Goal: Information Seeking & Learning: Learn about a topic

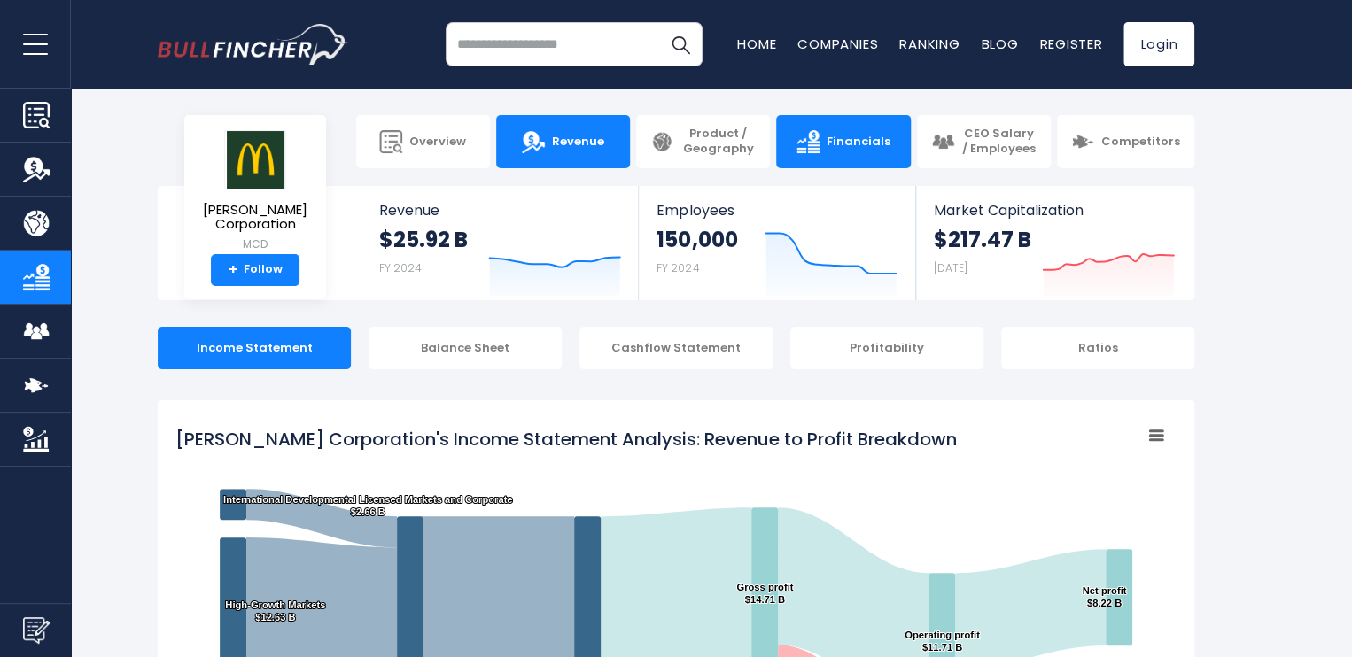
click at [581, 144] on span "Revenue" at bounding box center [578, 142] width 52 height 15
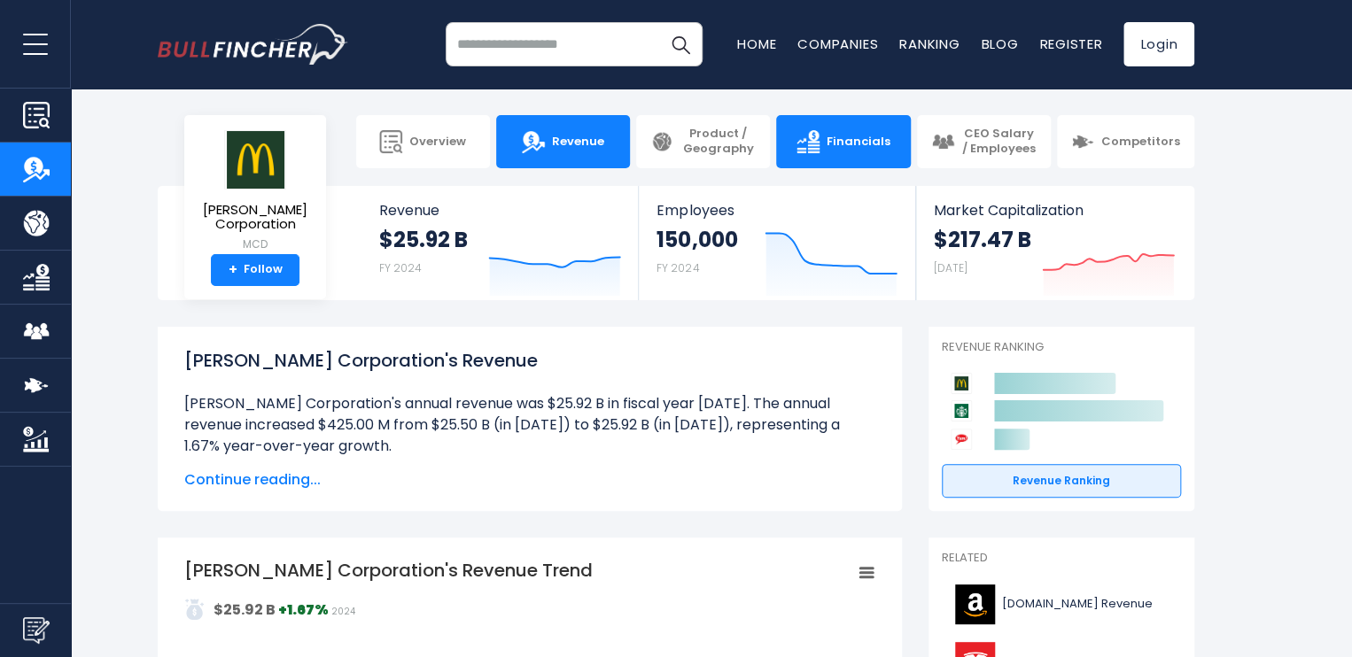
click at [841, 149] on link "Financials" at bounding box center [843, 141] width 134 height 53
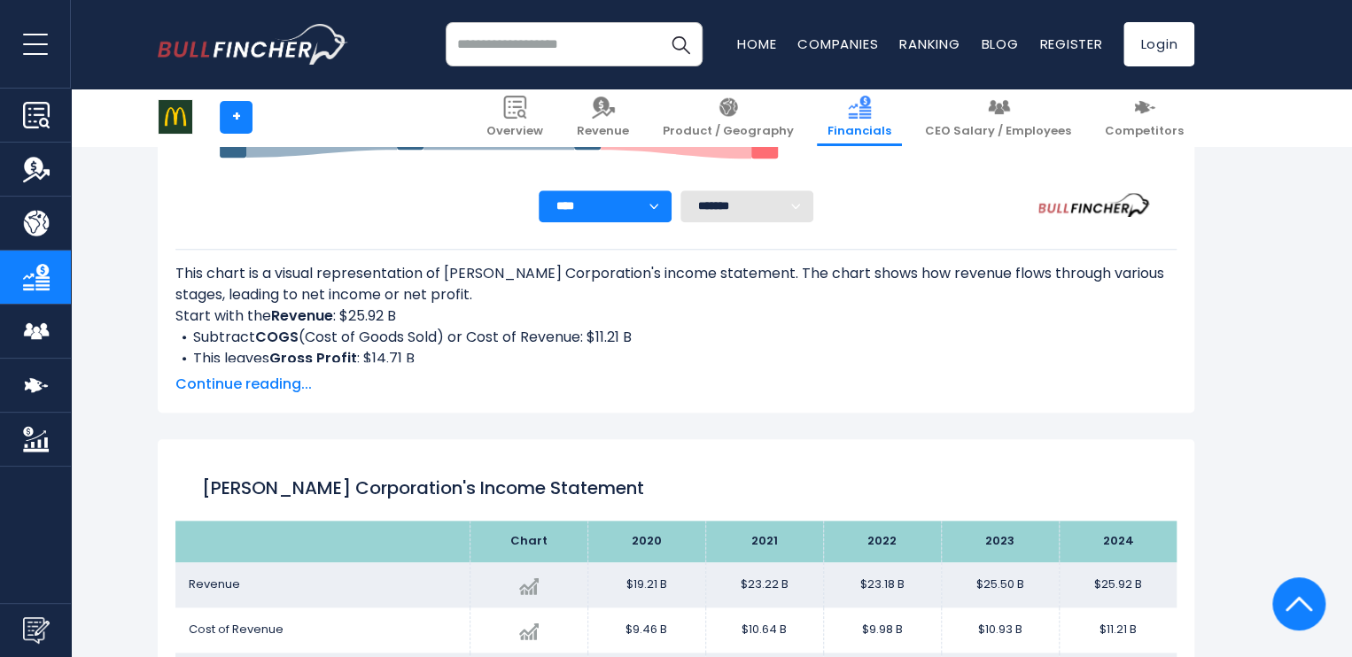
scroll to position [690, 0]
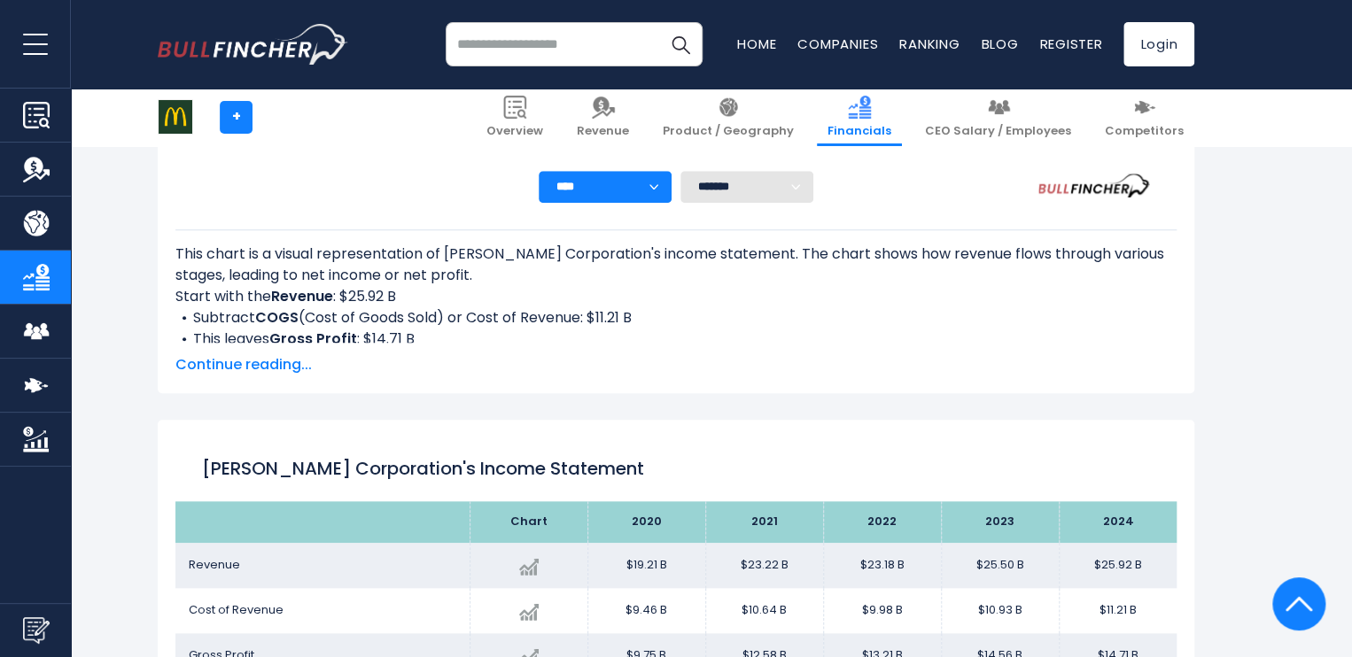
click at [283, 368] on span "Continue reading..." at bounding box center [675, 364] width 1001 height 21
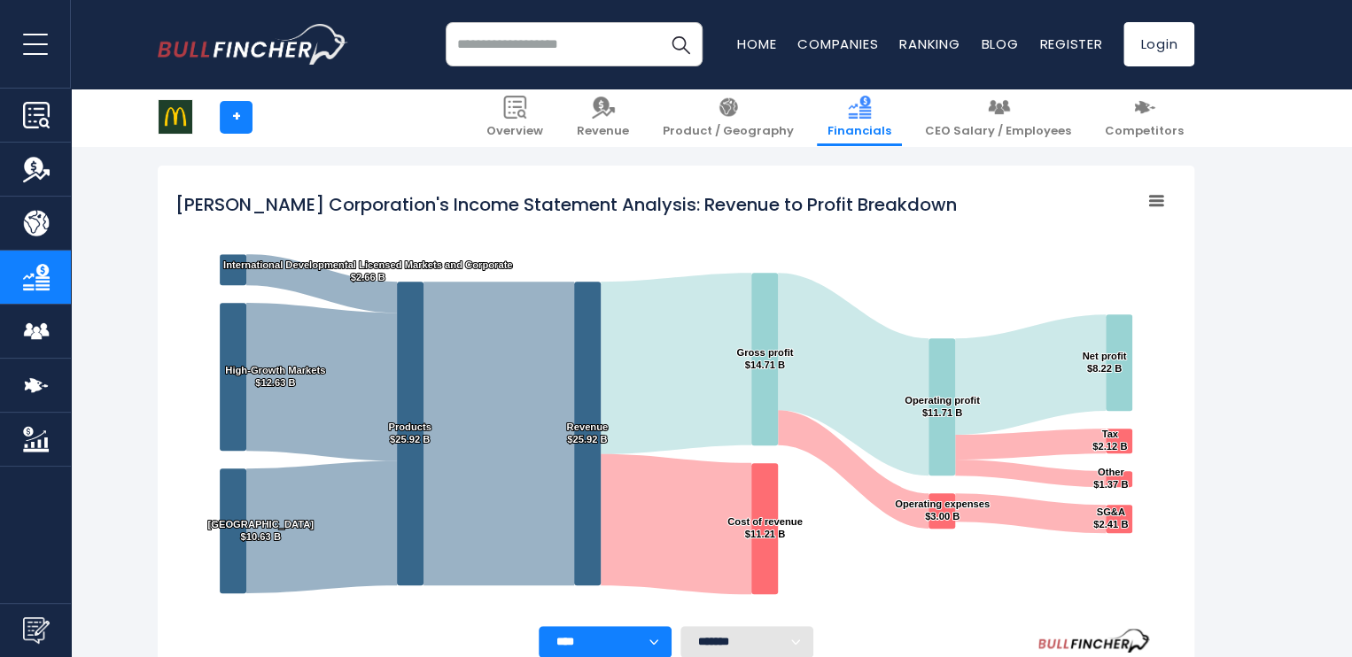
scroll to position [221, 0]
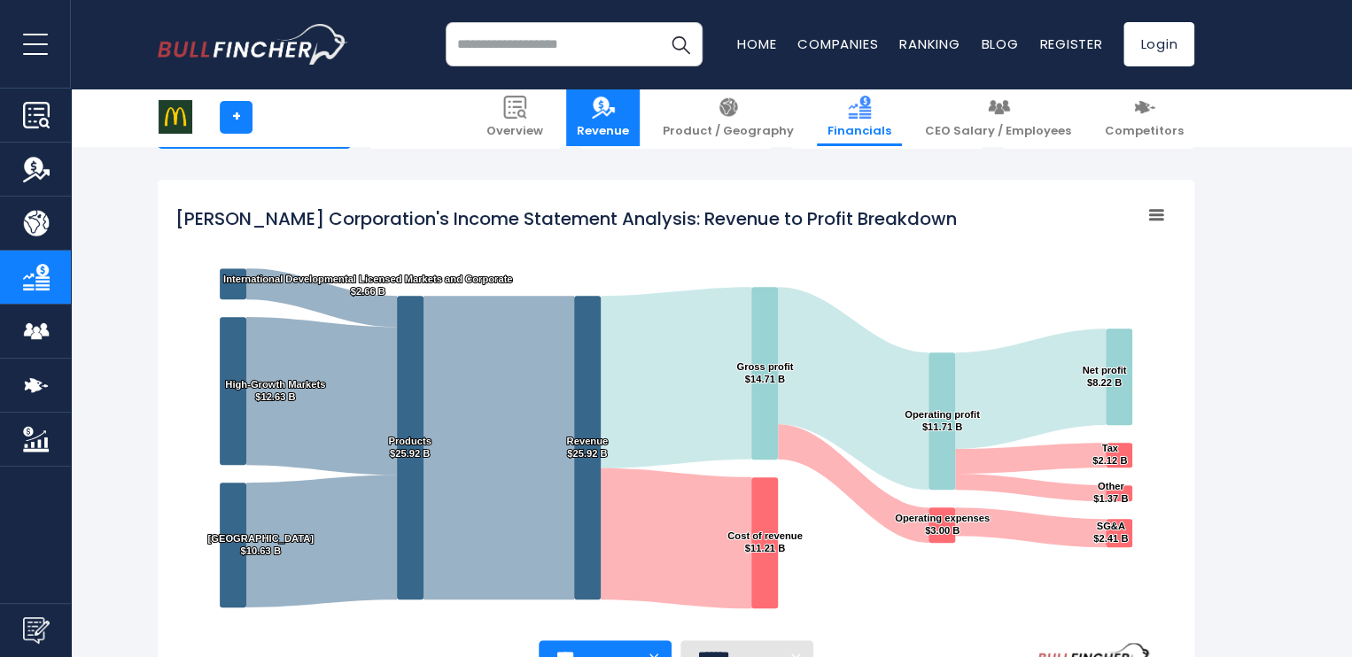
click at [615, 110] on img at bounding box center [603, 107] width 23 height 23
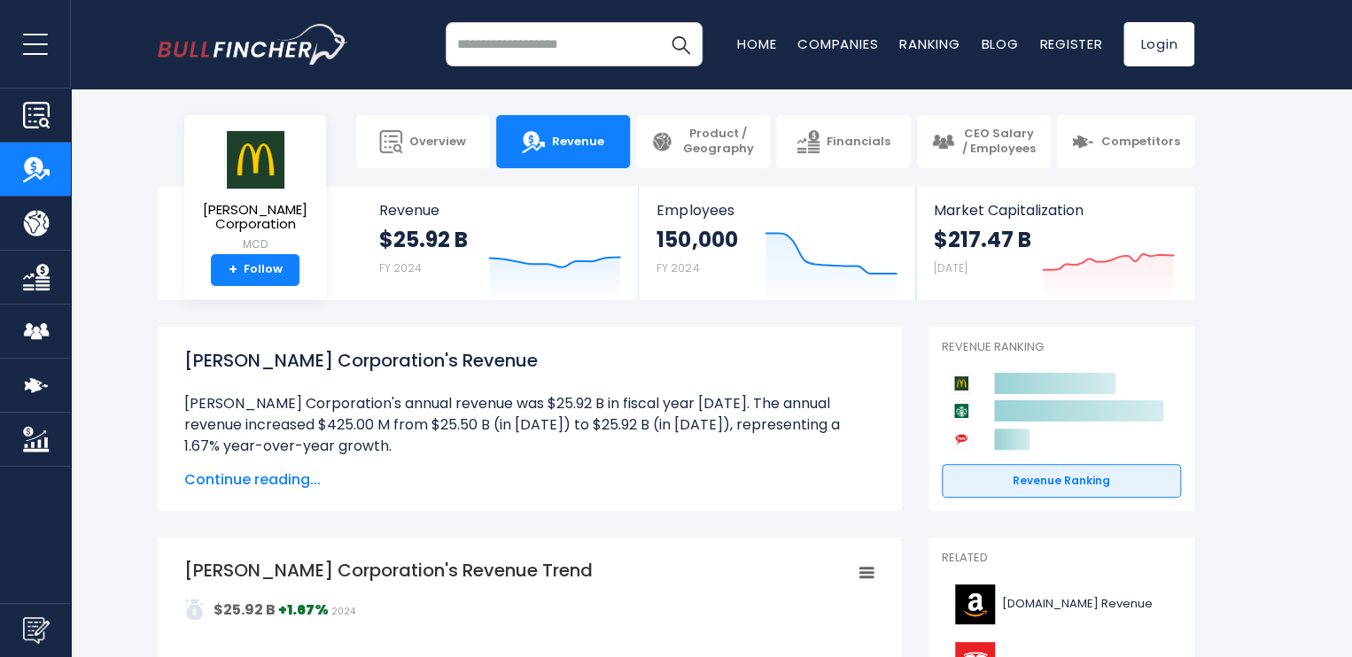
click at [283, 482] on span "Continue reading..." at bounding box center [529, 479] width 691 height 21
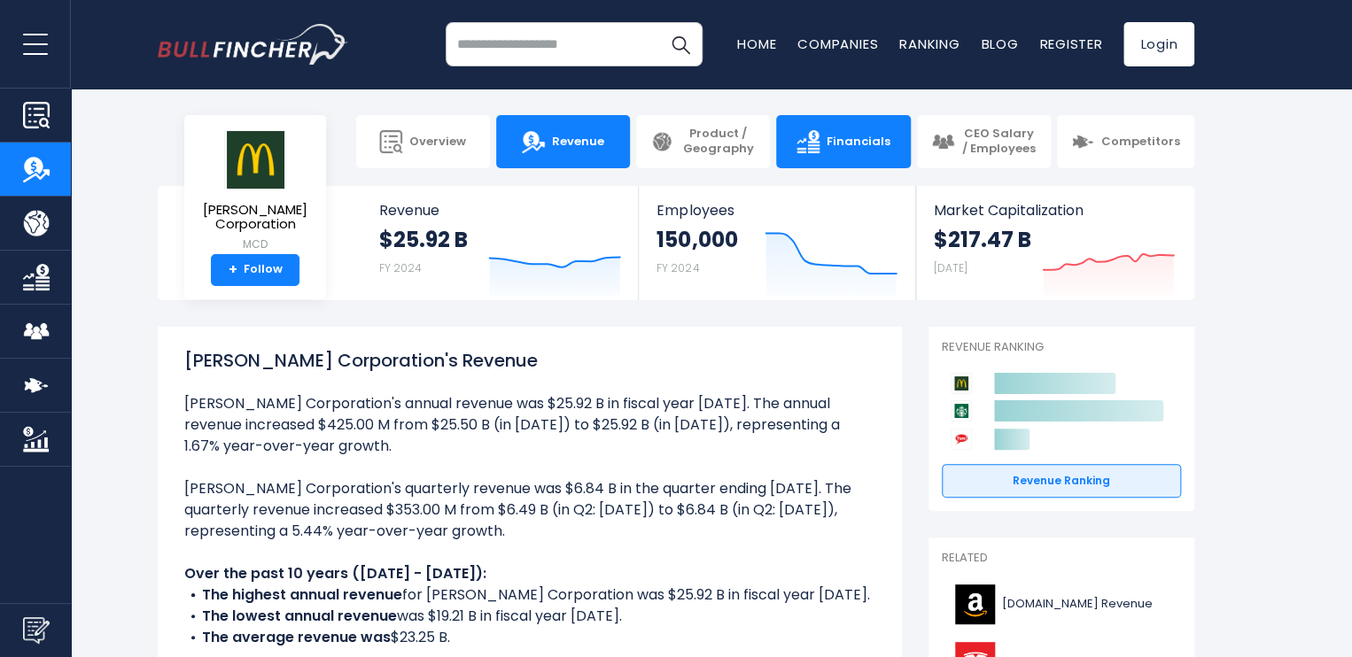
click at [873, 146] on span "Financials" at bounding box center [858, 142] width 64 height 15
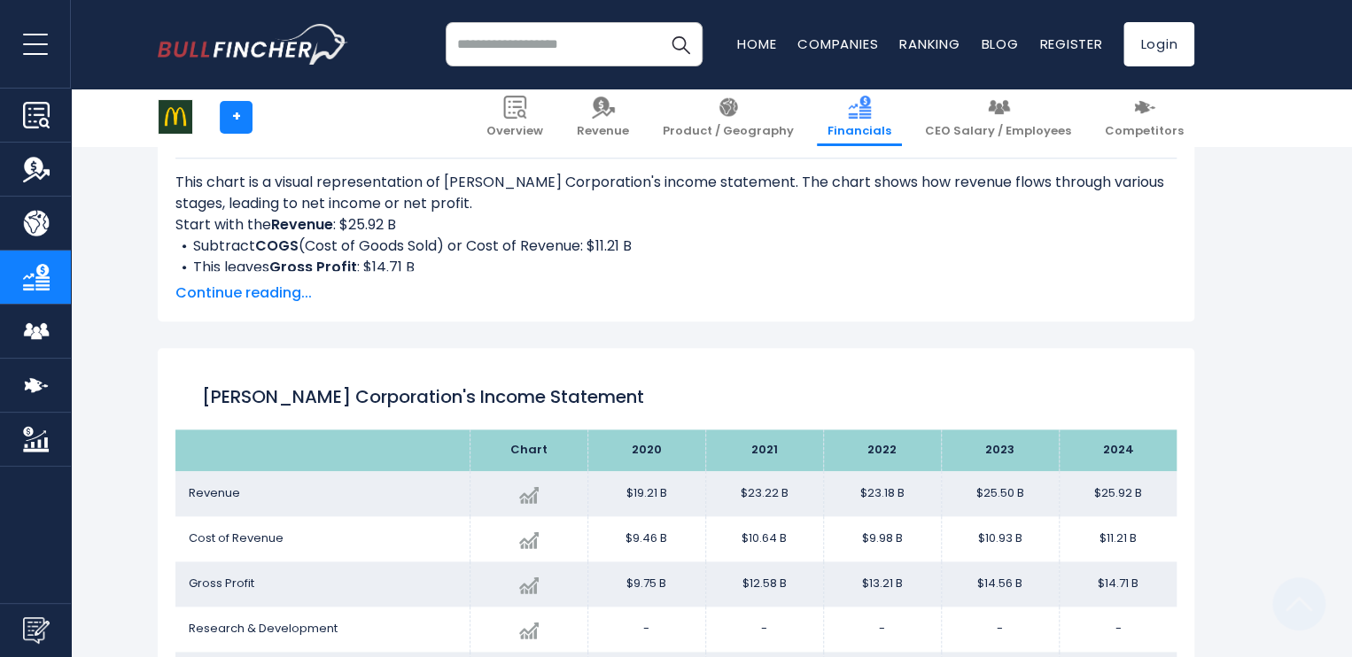
scroll to position [959, 0]
